Goal: Transaction & Acquisition: Download file/media

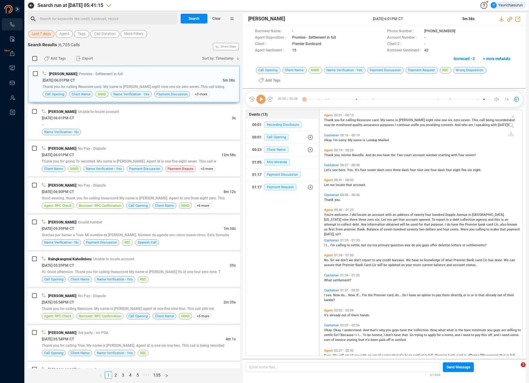
scroll to position [244, 200]
click at [44, 32] on span "Last 7 days" at bounding box center [41, 34] width 19 height 8
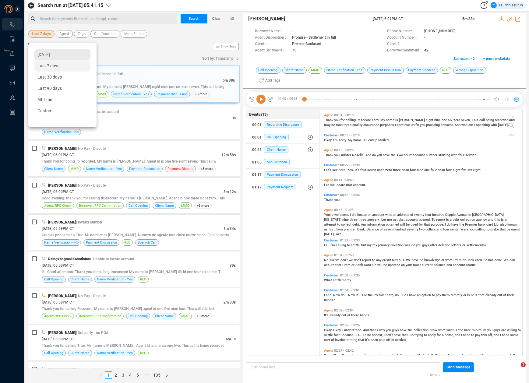
click at [47, 56] on span "[DATE]" at bounding box center [43, 54] width 12 height 5
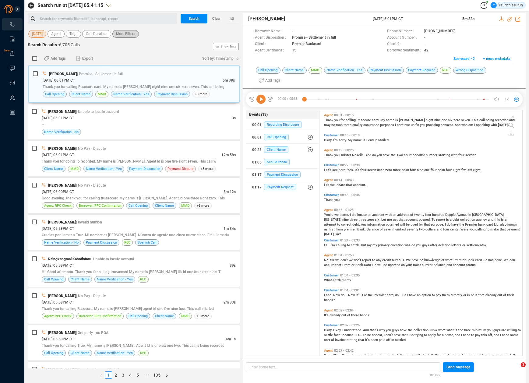
click at [129, 35] on span "More Filters" at bounding box center [125, 34] width 19 height 8
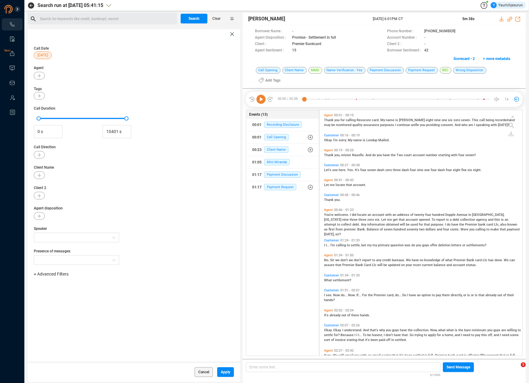
click at [54, 273] on span "+ Advanced Filters" at bounding box center [51, 274] width 35 height 5
click at [59, 324] on span "Phone Number" at bounding box center [54, 324] width 28 height 5
click at [91, 296] on div "Enter a comma separated list ﻿" at bounding box center [95, 293] width 116 height 13
click at [224, 372] on span "Apply" at bounding box center [225, 372] width 9 height 10
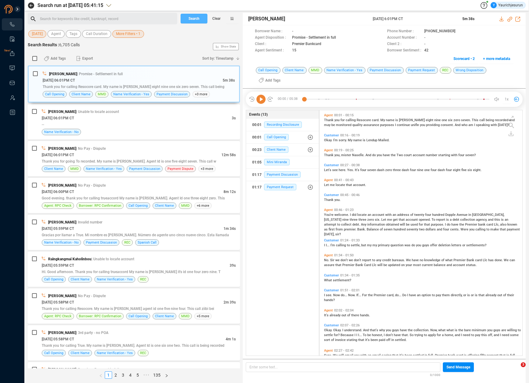
click at [195, 20] on span "Search" at bounding box center [193, 19] width 11 height 10
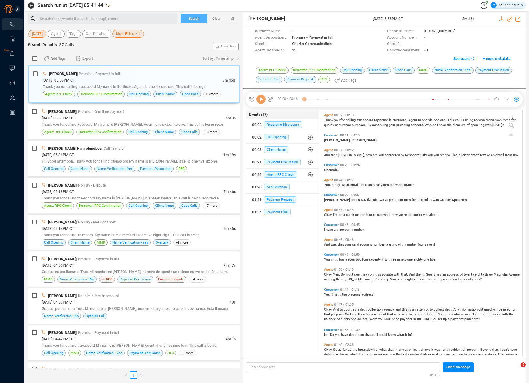
scroll to position [244, 200]
click at [34, 57] on input "checkbox" at bounding box center [34, 58] width 5 height 5
checkbox input "true"
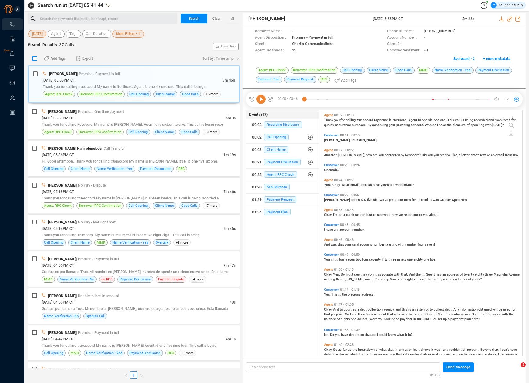
checkbox input "true"
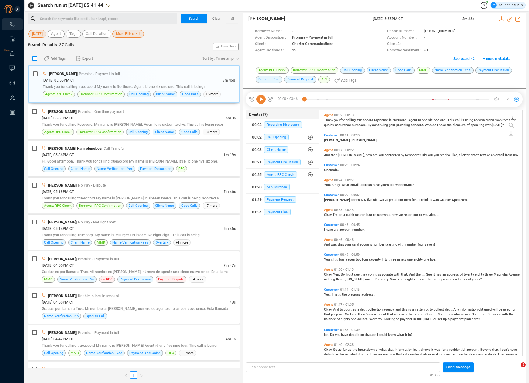
checkbox input "true"
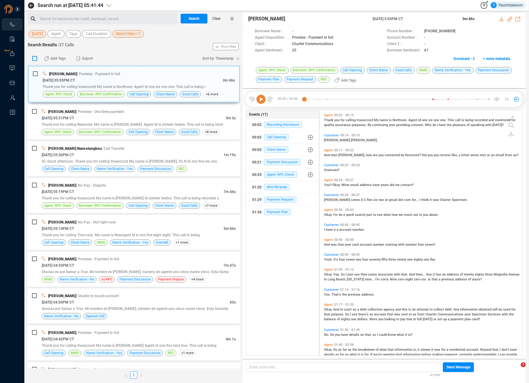
checkbox input "true"
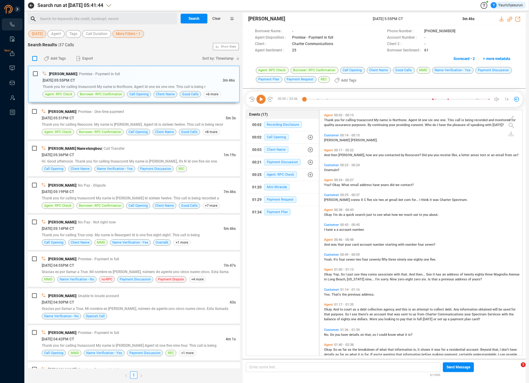
checkbox input "true"
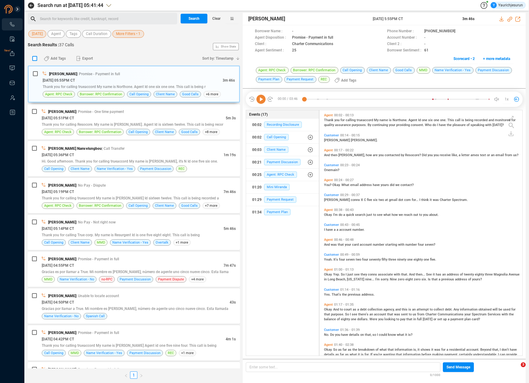
checkbox input "true"
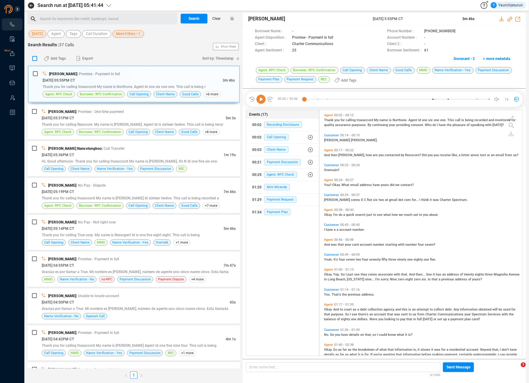
checkbox input "true"
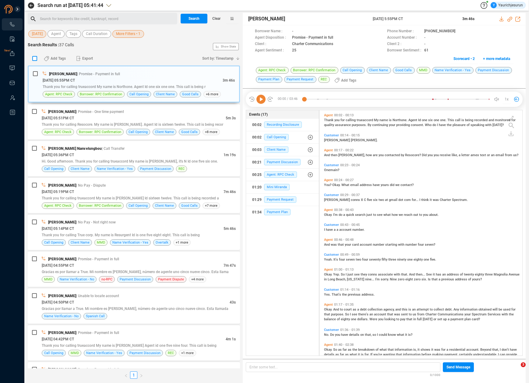
checkbox input "true"
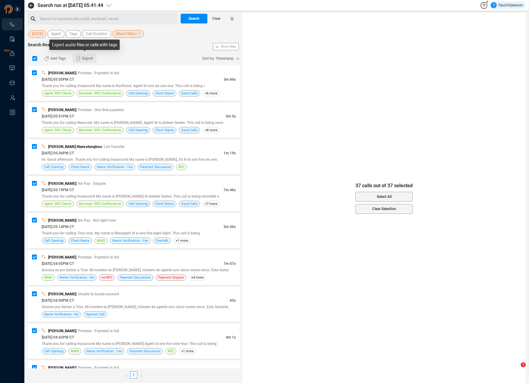
click at [82, 58] on button "Export" at bounding box center [84, 59] width 24 height 10
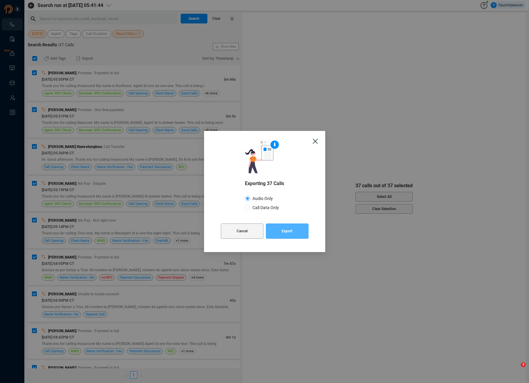
click at [289, 231] on span "Export" at bounding box center [287, 230] width 11 height 15
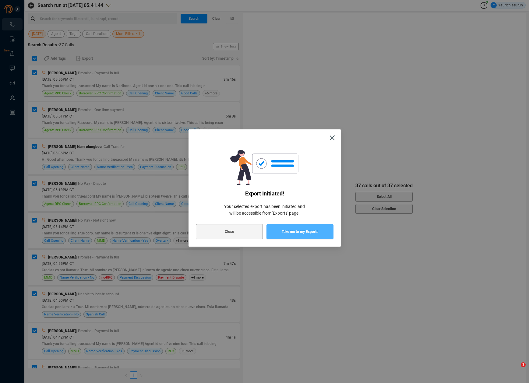
click at [289, 231] on span "Take me to my Exports" at bounding box center [300, 231] width 37 height 15
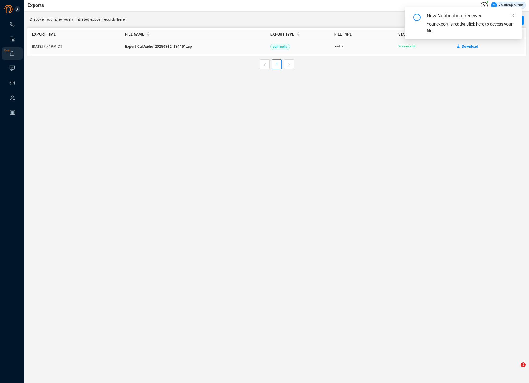
click at [470, 47] on span "Download" at bounding box center [470, 47] width 16 height 10
